Goal: Task Accomplishment & Management: Use online tool/utility

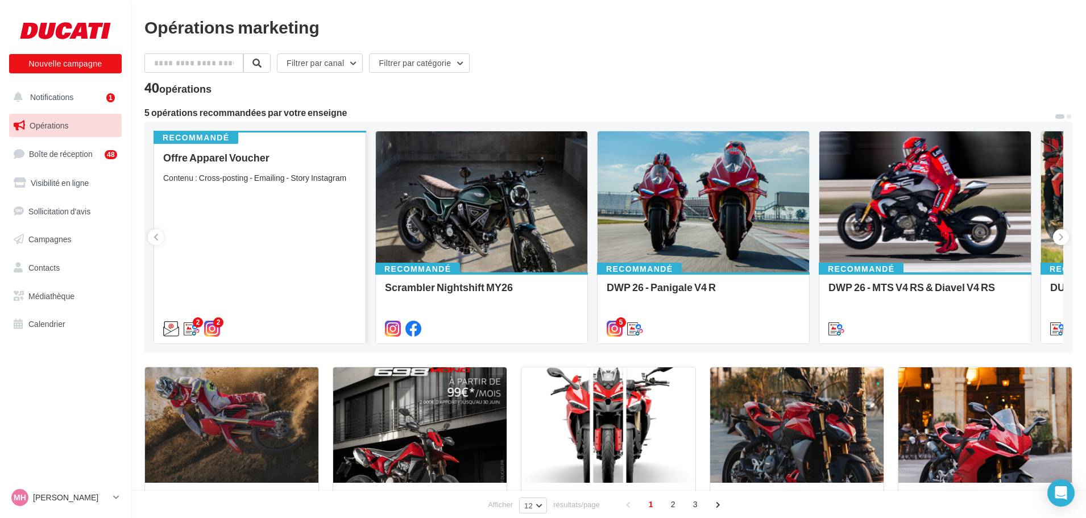
click at [279, 211] on div "Offre Apparel Voucher Contenu : Cross-posting - Emailing - Story Instagram" at bounding box center [259, 242] width 193 height 181
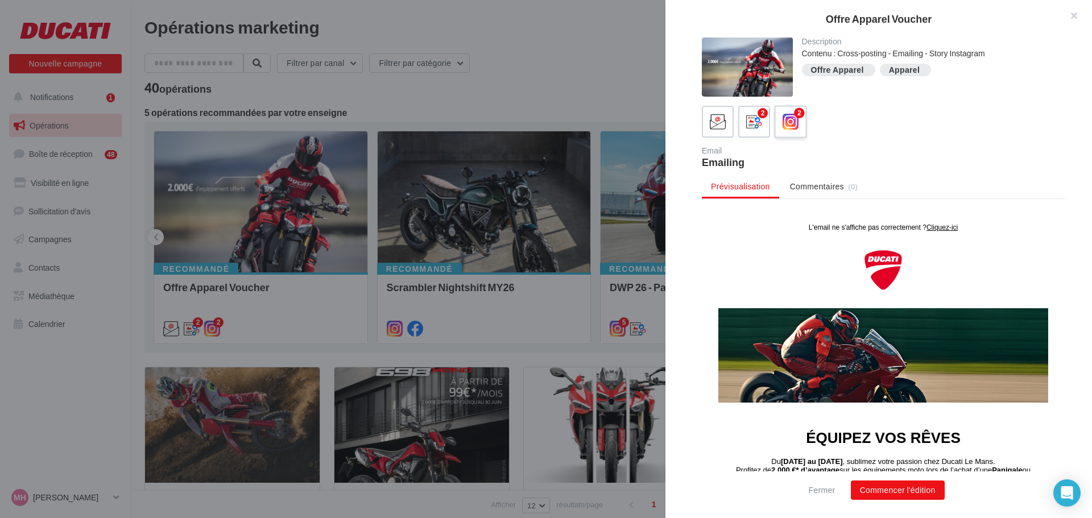
click at [804, 123] on label "2" at bounding box center [790, 121] width 32 height 32
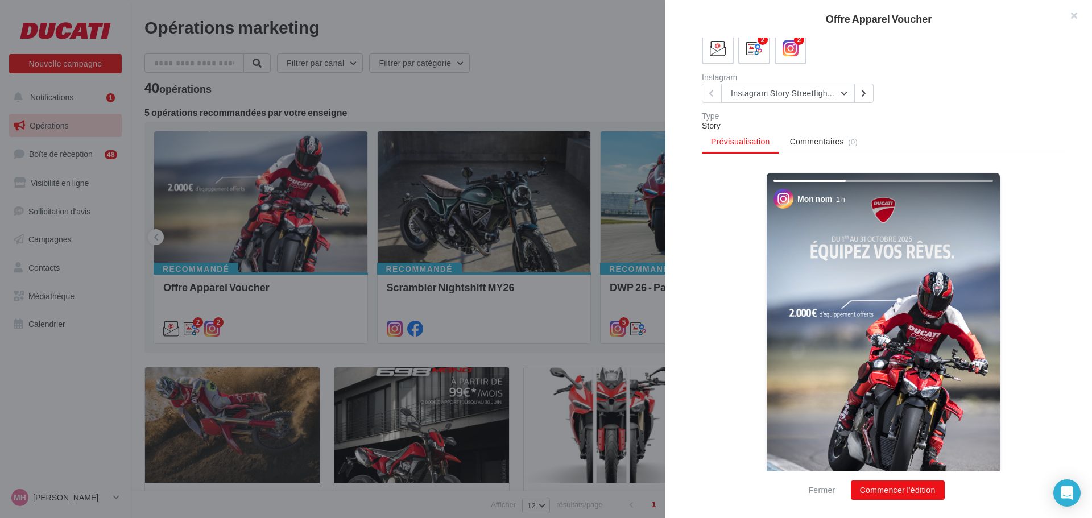
scroll to position [195, 0]
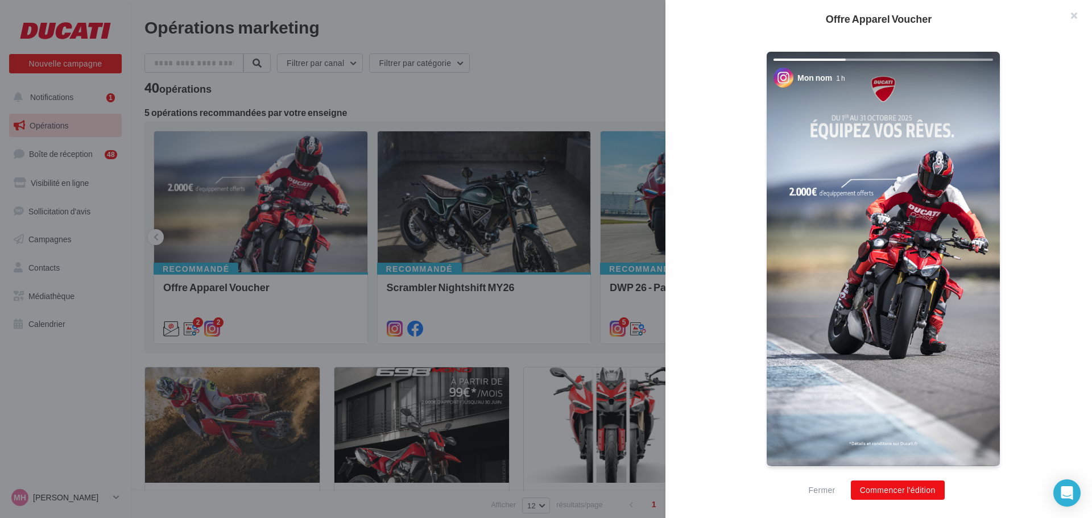
click at [954, 353] on img at bounding box center [883, 259] width 233 height 415
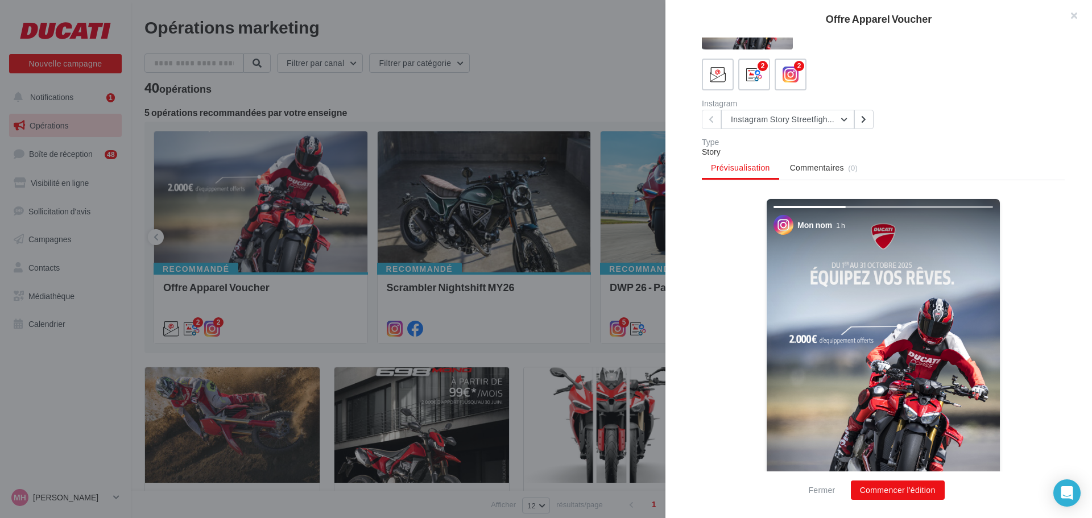
scroll to position [0, 0]
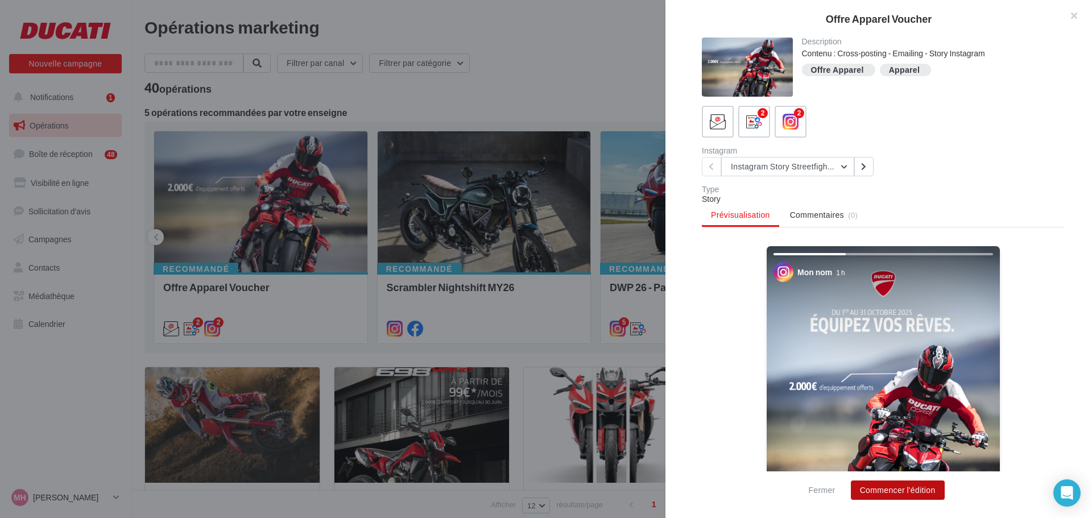
click at [925, 495] on button "Commencer l'édition" at bounding box center [898, 490] width 94 height 19
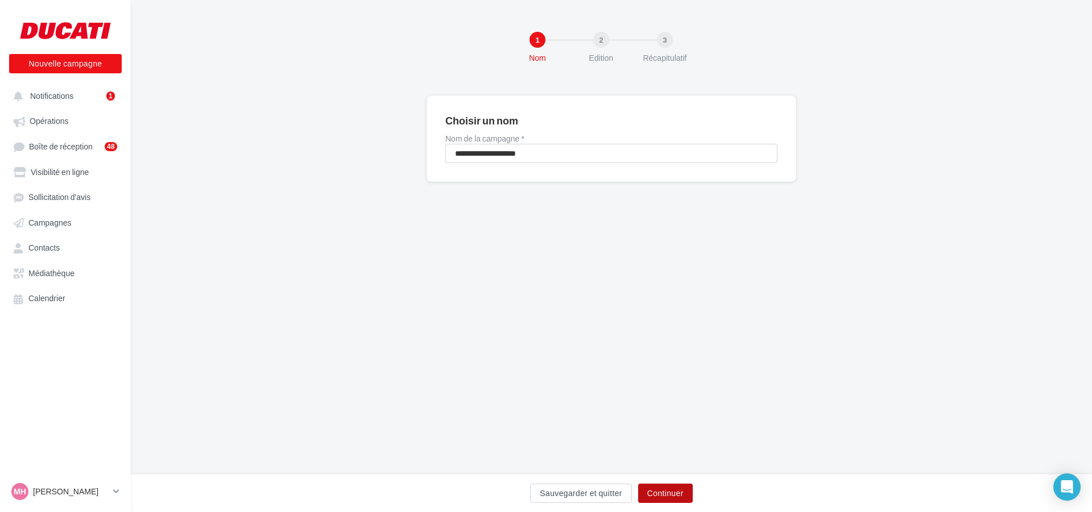
click at [683, 490] on button "Continuer" at bounding box center [665, 493] width 55 height 19
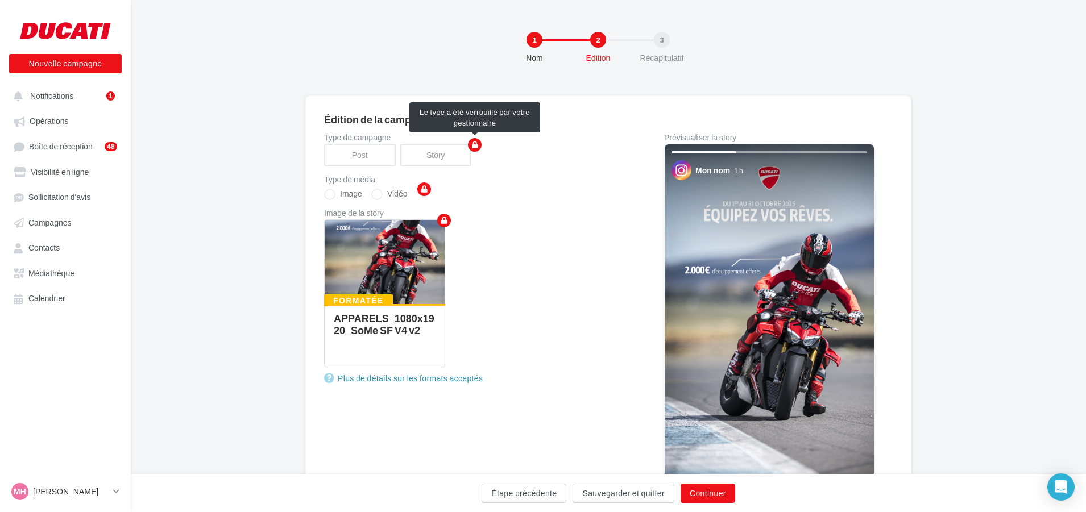
click at [355, 155] on div "Post" at bounding box center [362, 155] width 76 height 23
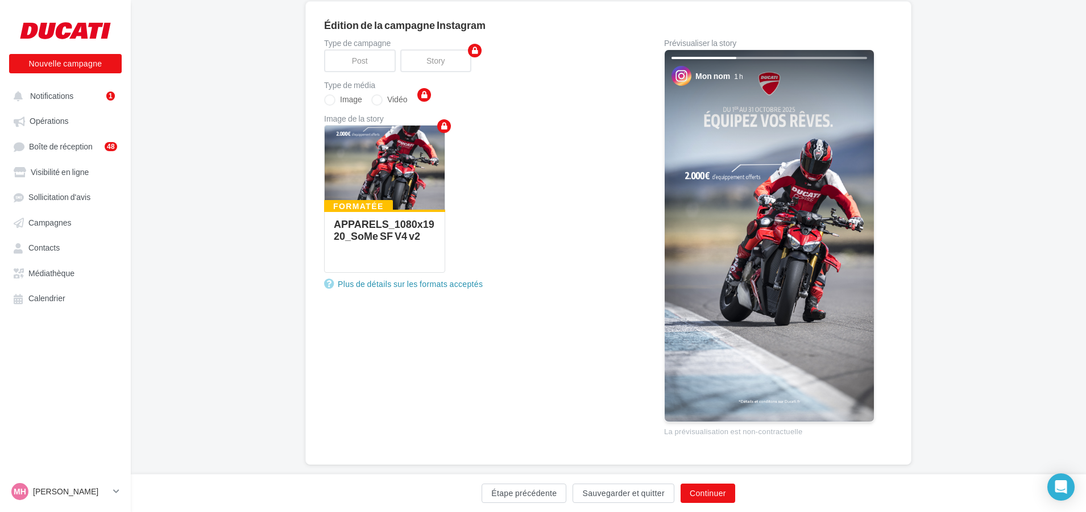
scroll to position [114, 0]
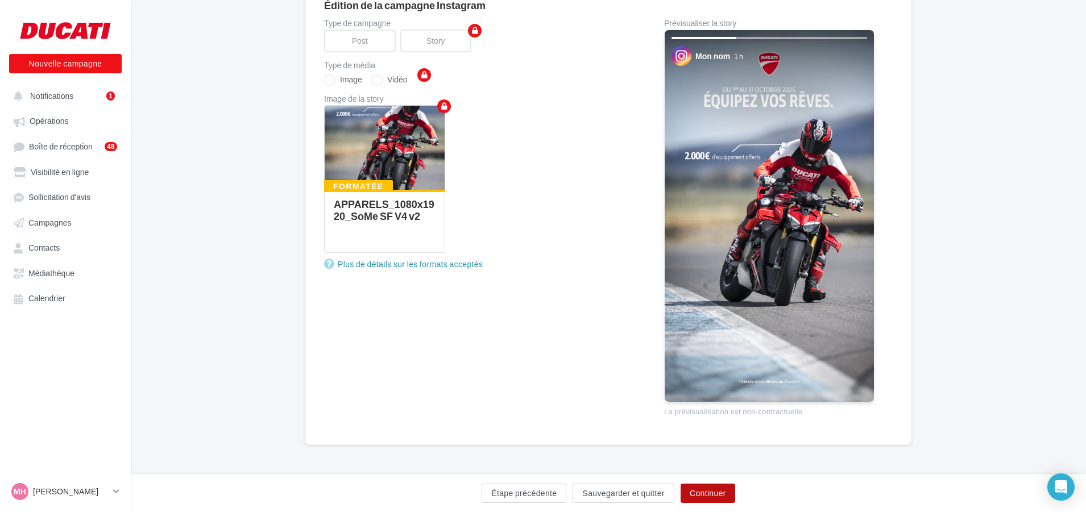
click at [711, 495] on button "Continuer" at bounding box center [708, 493] width 55 height 19
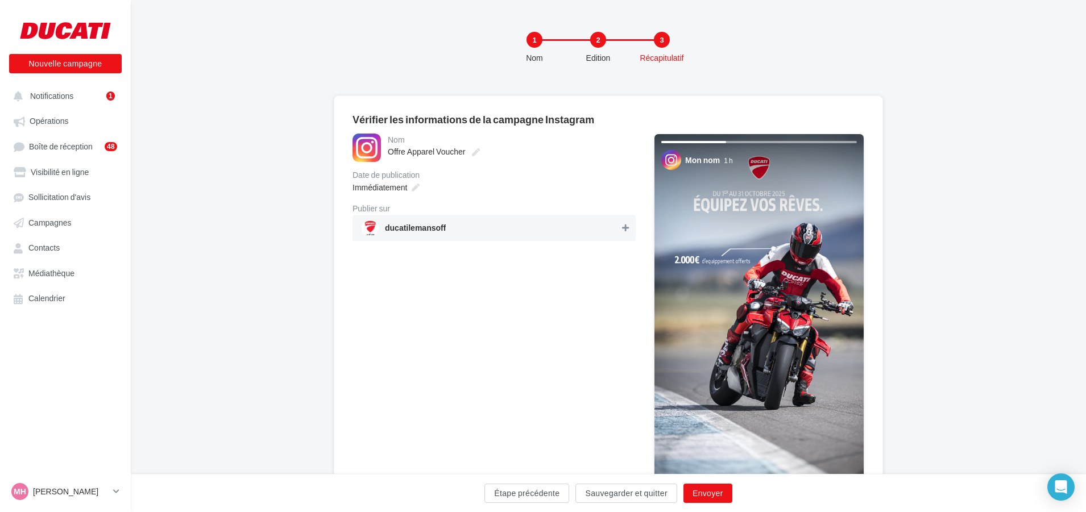
click at [624, 233] on button at bounding box center [625, 228] width 11 height 14
click at [720, 495] on button "Envoyer" at bounding box center [708, 493] width 49 height 19
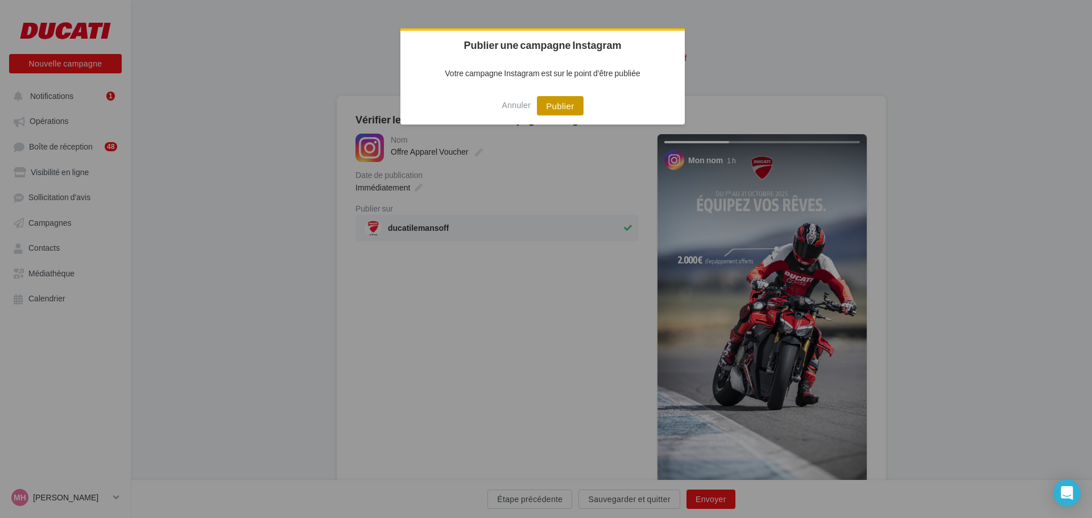
click at [550, 101] on button "Publier" at bounding box center [560, 105] width 46 height 19
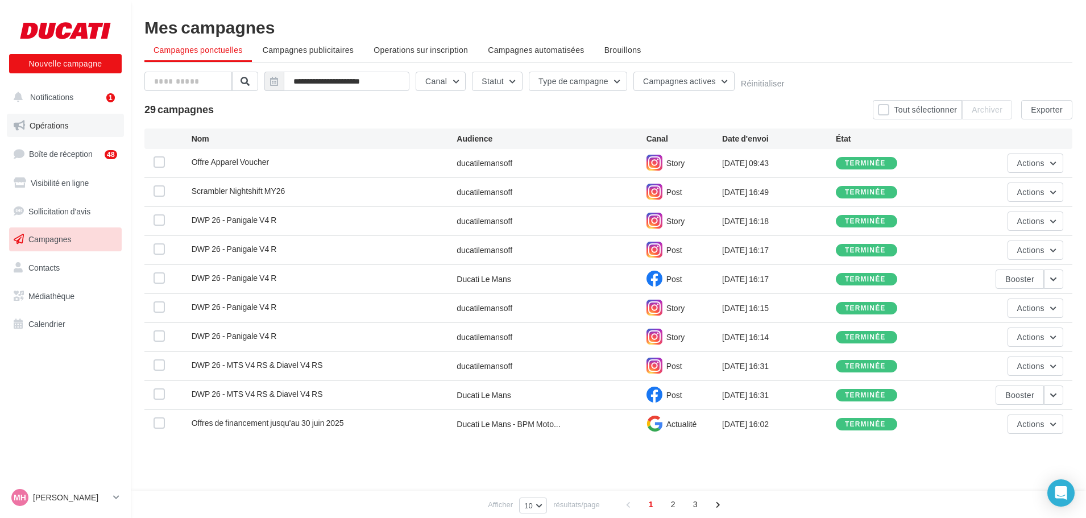
click at [92, 129] on link "Opérations" at bounding box center [65, 126] width 117 height 24
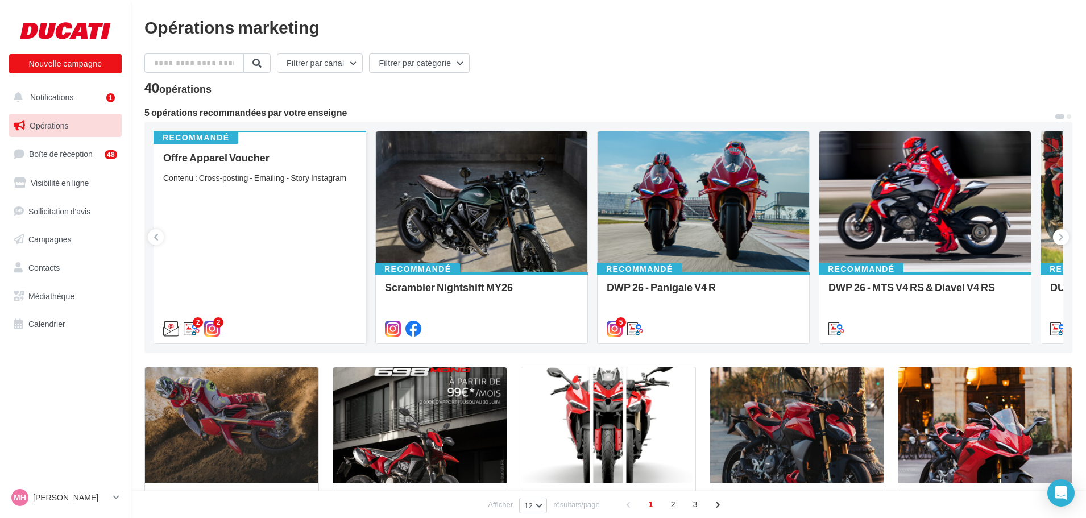
click at [230, 212] on div "Offre Apparel Voucher Contenu : Cross-posting - Emailing - Story Instagram" at bounding box center [259, 242] width 193 height 181
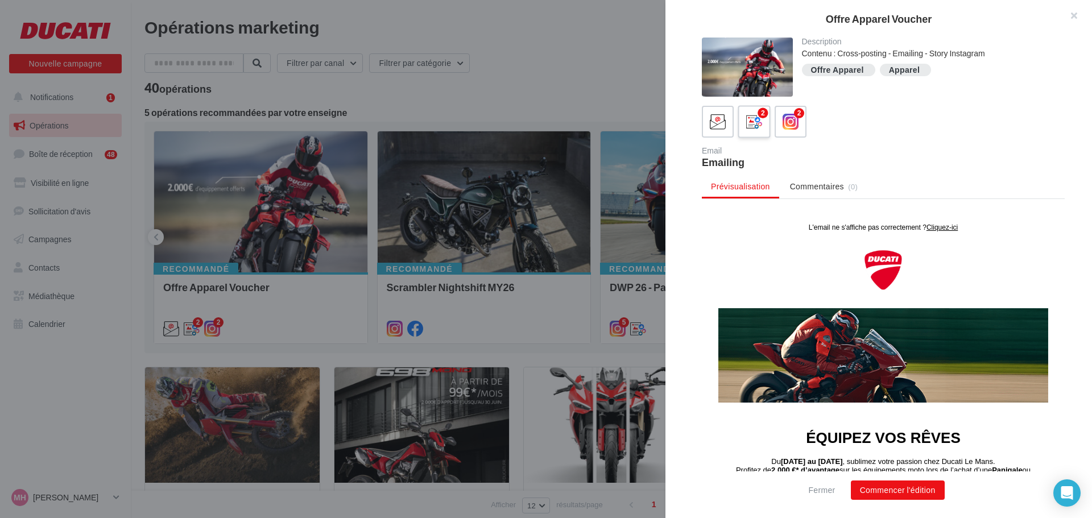
click at [753, 128] on icon at bounding box center [754, 122] width 16 height 16
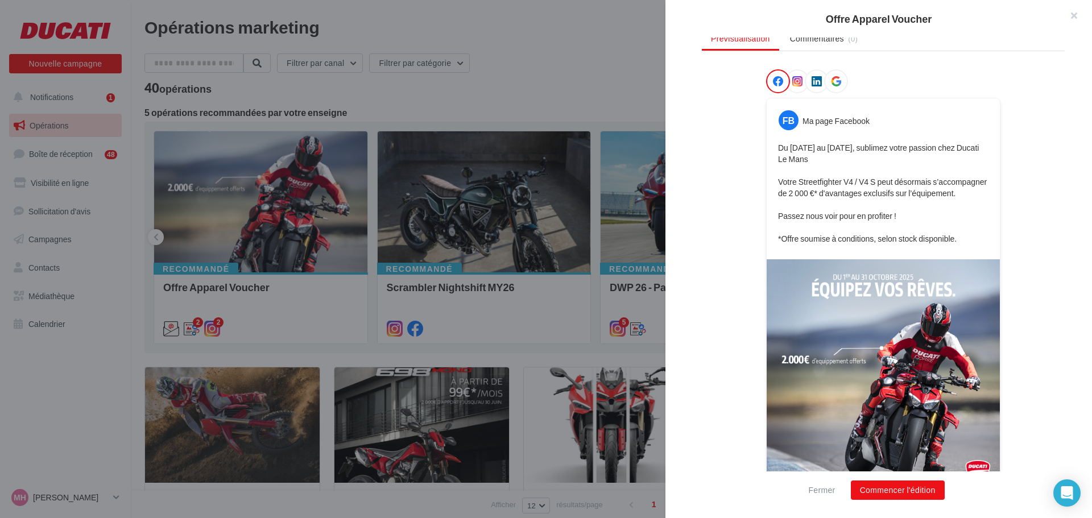
scroll to position [171, 0]
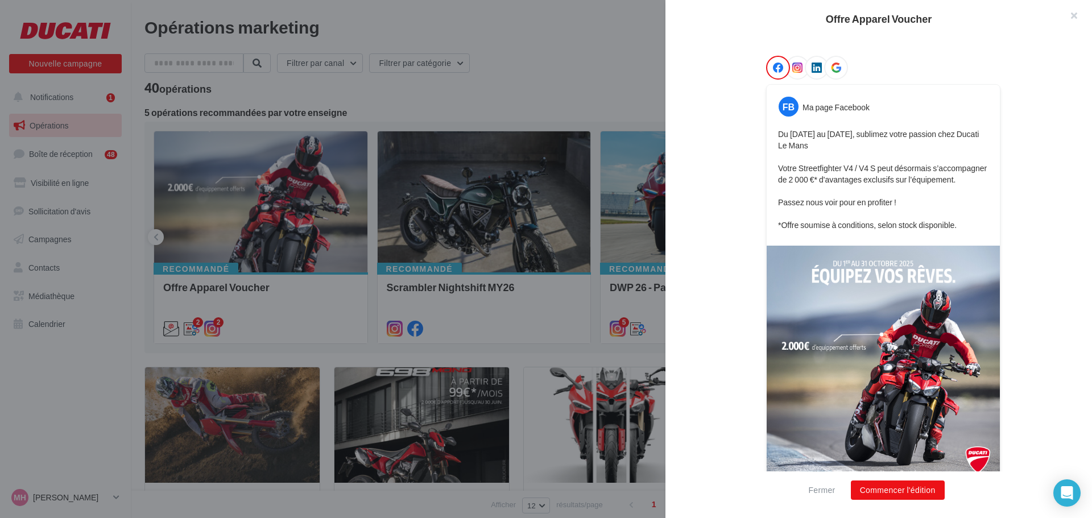
click at [798, 65] on icon at bounding box center [797, 68] width 10 height 10
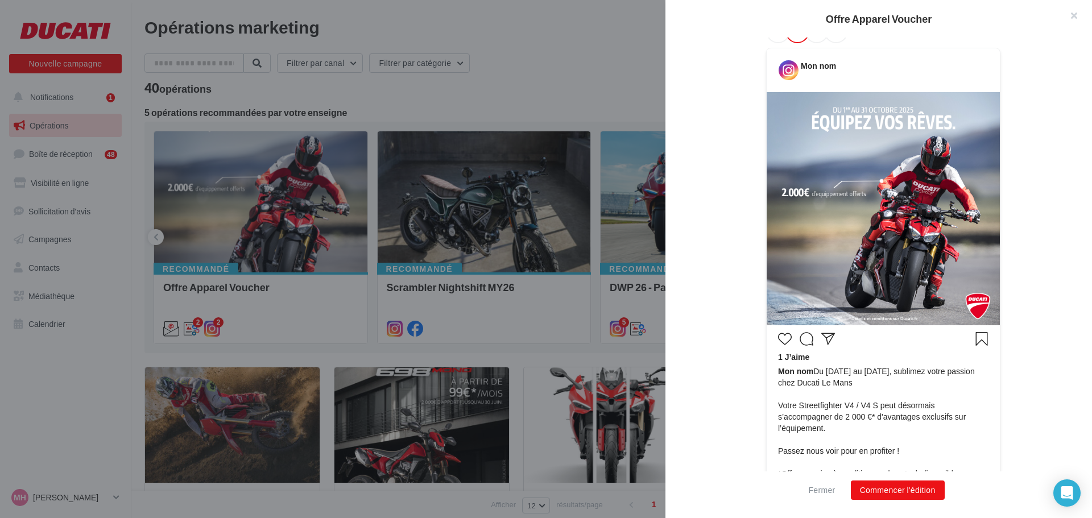
scroll to position [228, 0]
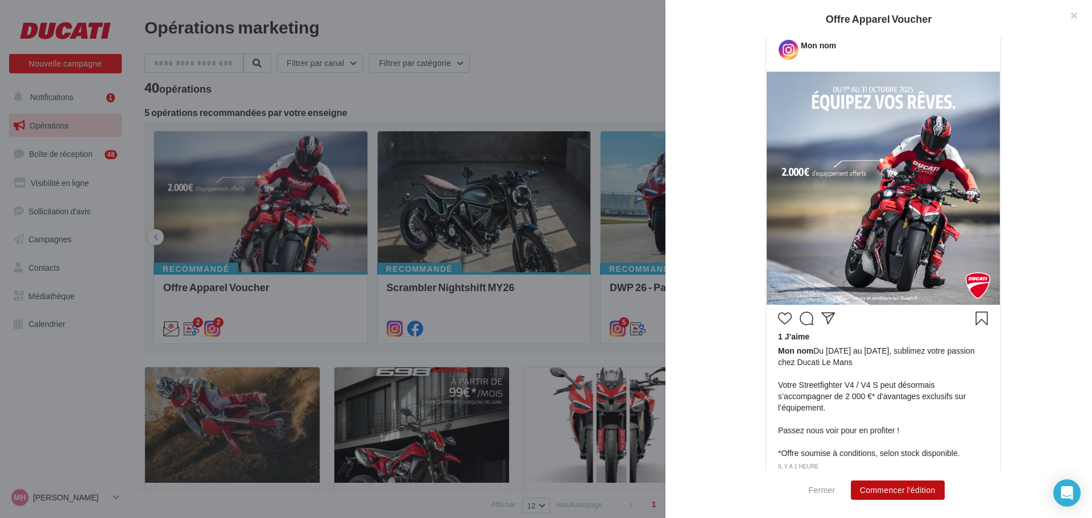
click at [921, 489] on button "Commencer l'édition" at bounding box center [898, 490] width 94 height 19
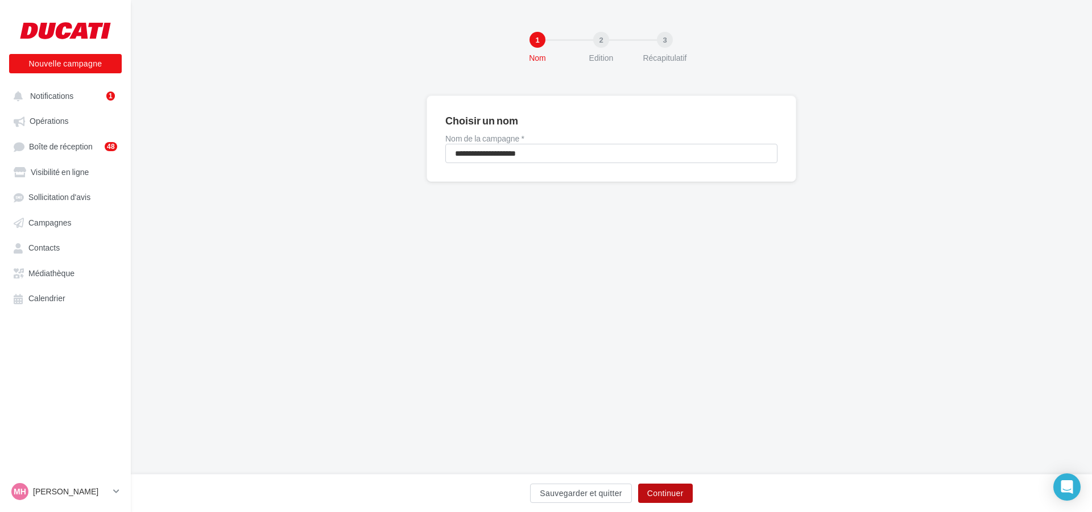
click at [656, 497] on button "Continuer" at bounding box center [665, 493] width 55 height 19
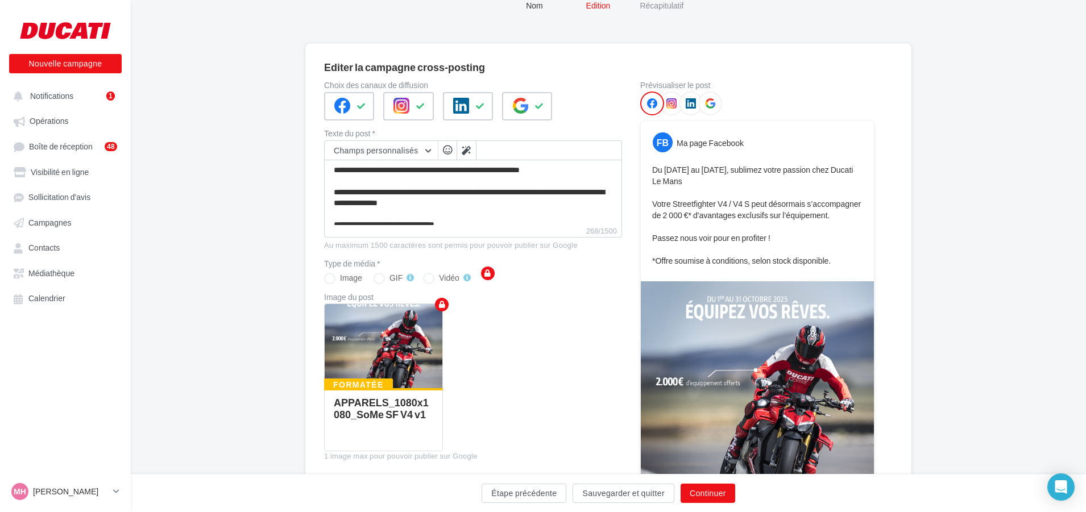
scroll to position [51, 0]
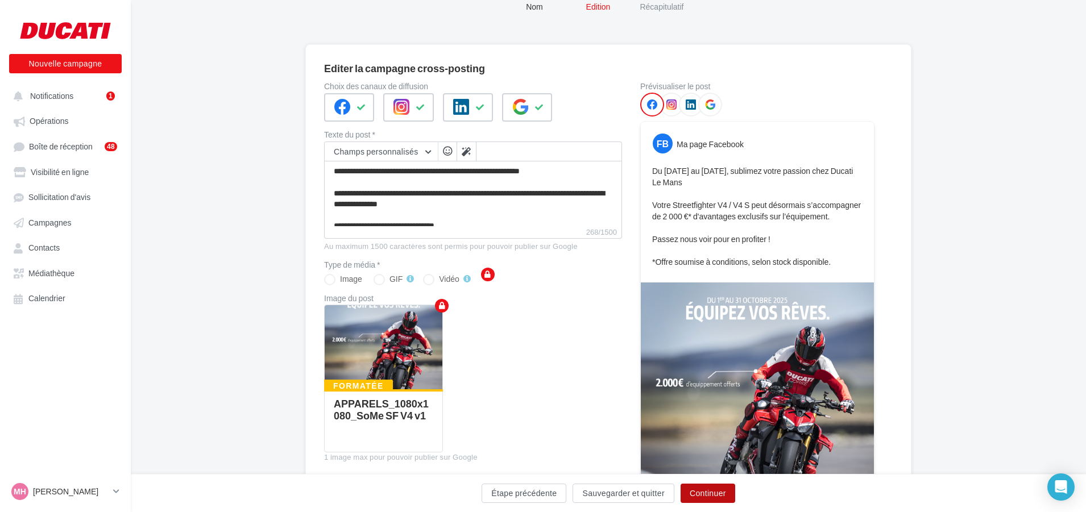
click at [708, 489] on button "Continuer" at bounding box center [708, 493] width 55 height 19
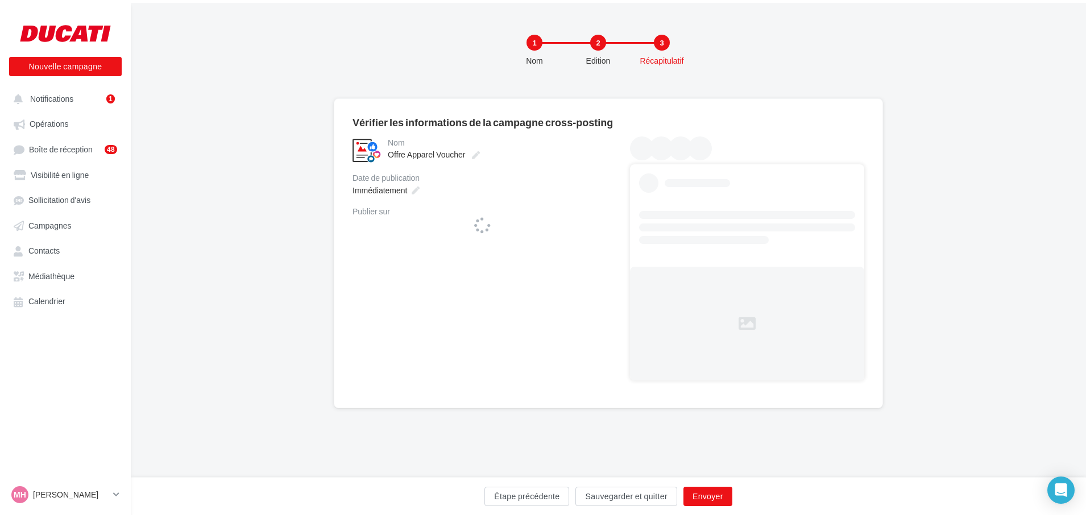
scroll to position [0, 0]
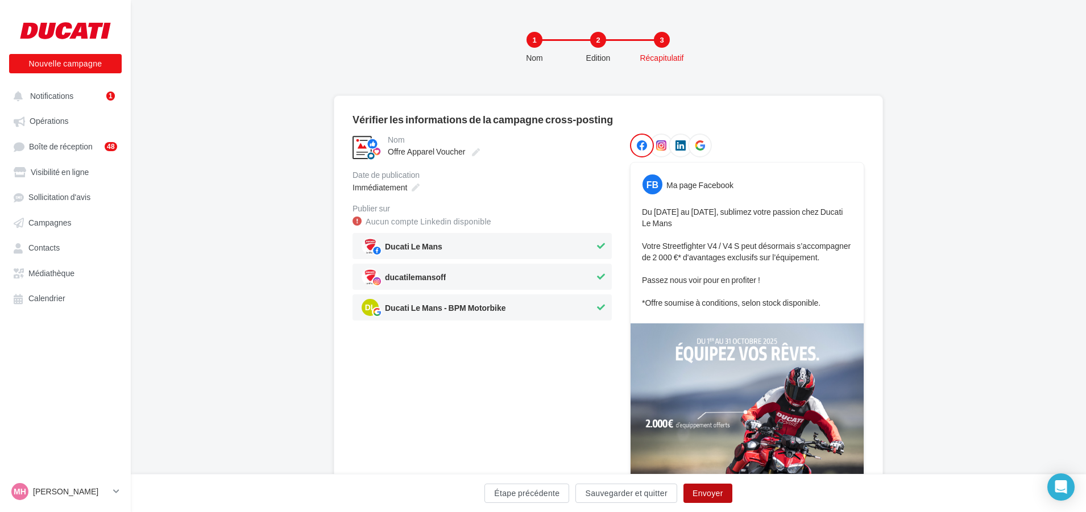
click at [727, 489] on button "Envoyer" at bounding box center [708, 493] width 49 height 19
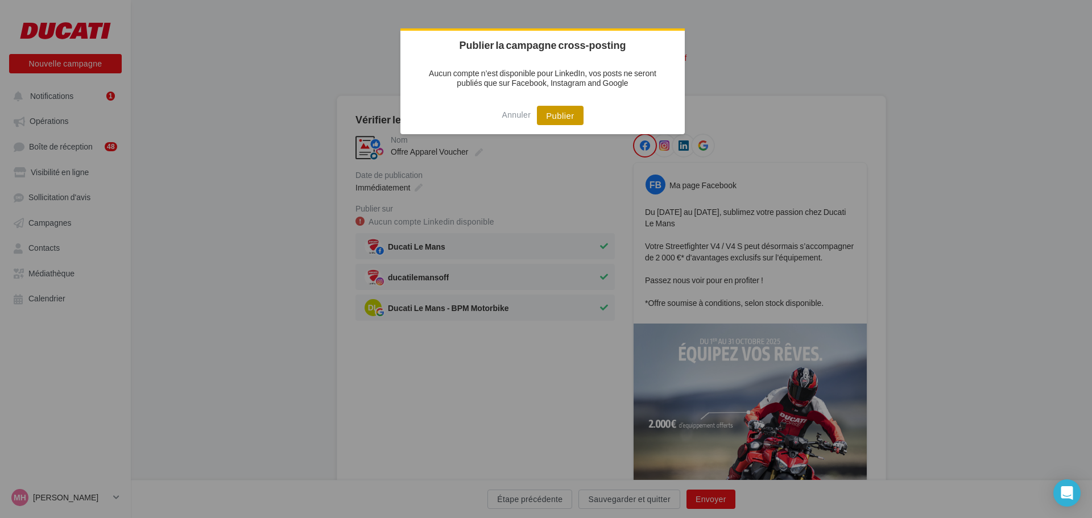
click at [563, 110] on button "Publier" at bounding box center [560, 115] width 46 height 19
